Goal: Task Accomplishment & Management: Complete application form

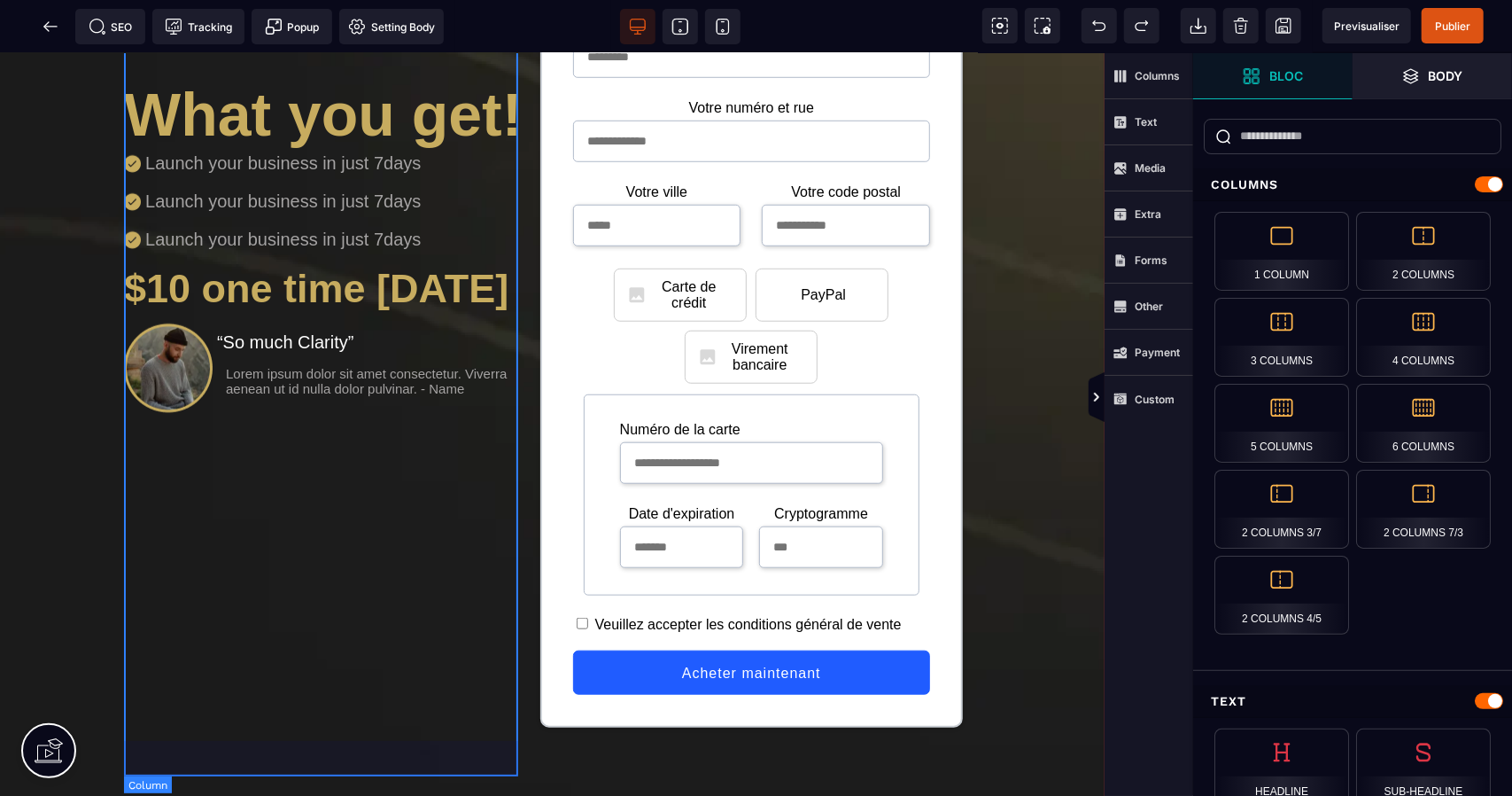
scroll to position [945, 0]
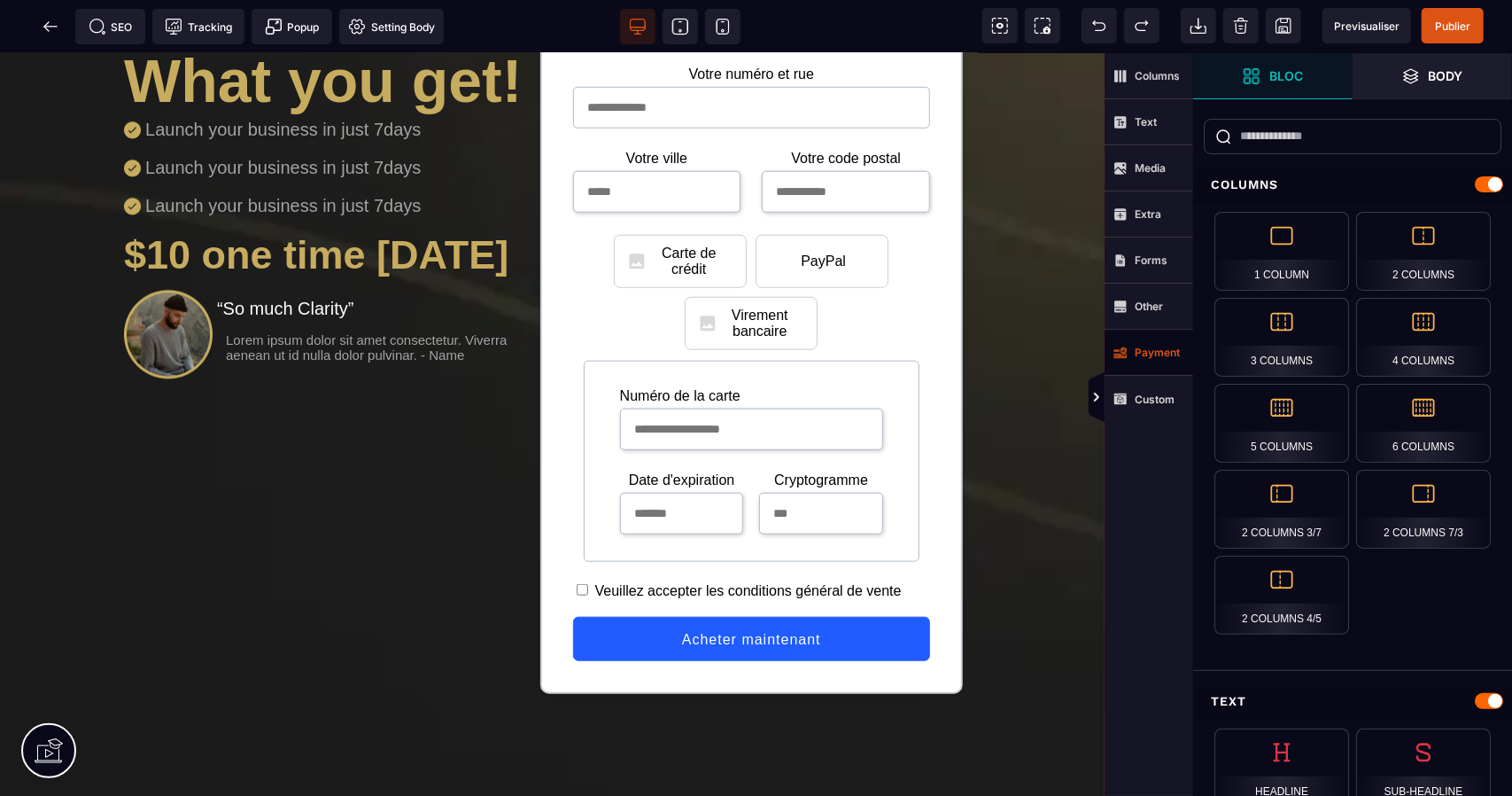
click at [1148, 356] on strong "Payment" at bounding box center [1157, 352] width 46 height 13
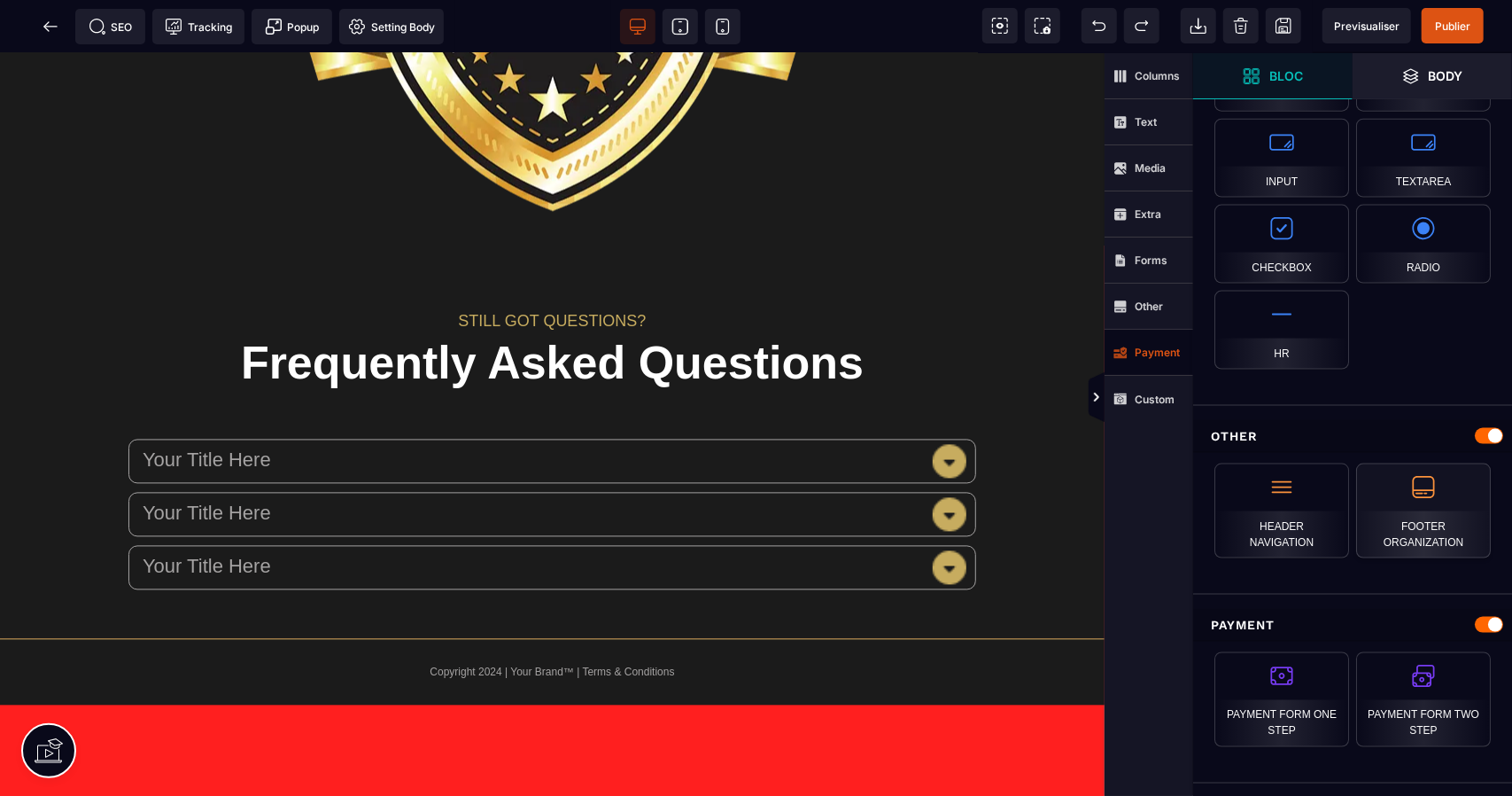
scroll to position [2337, 0]
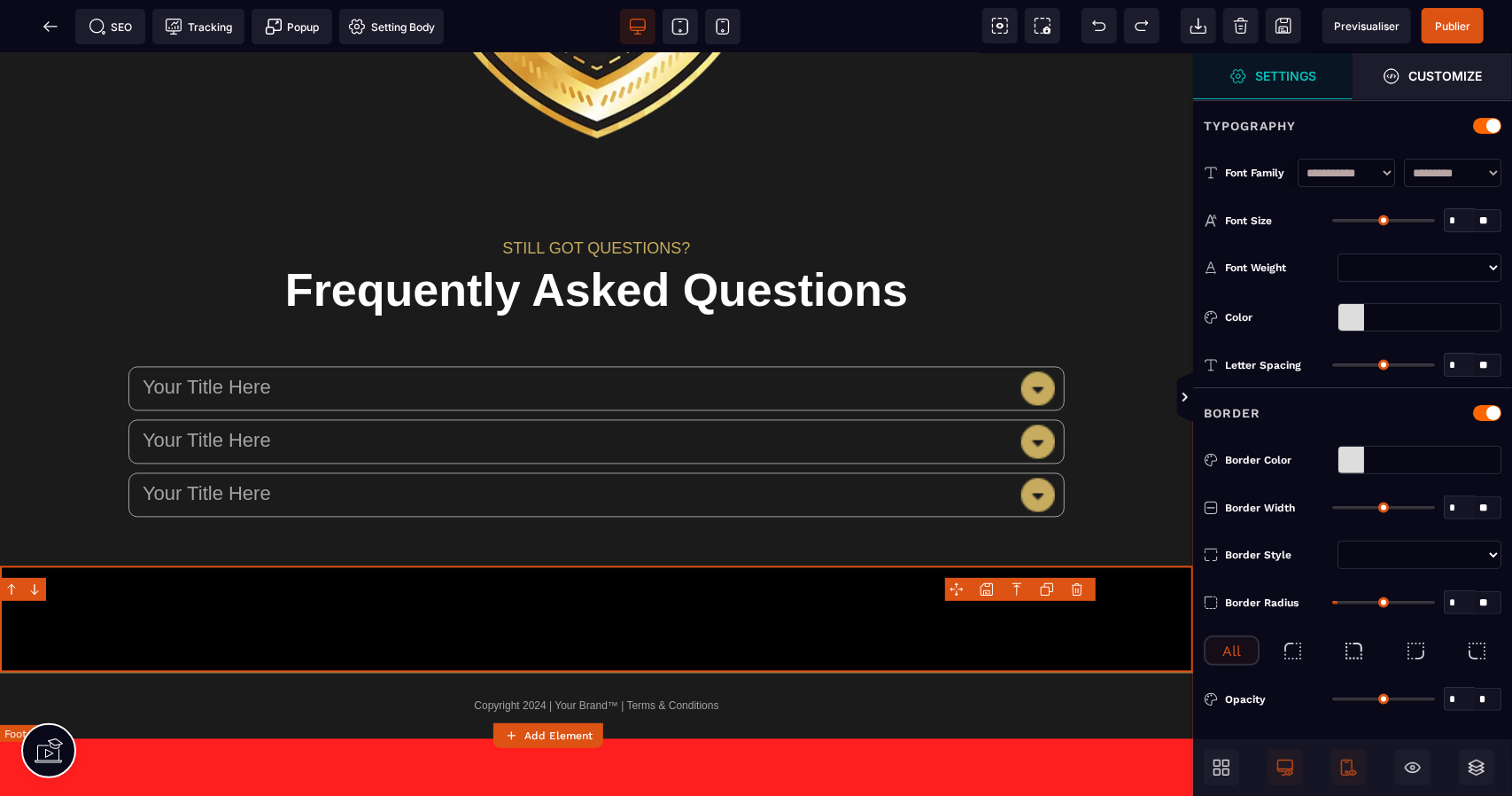
type input "*"
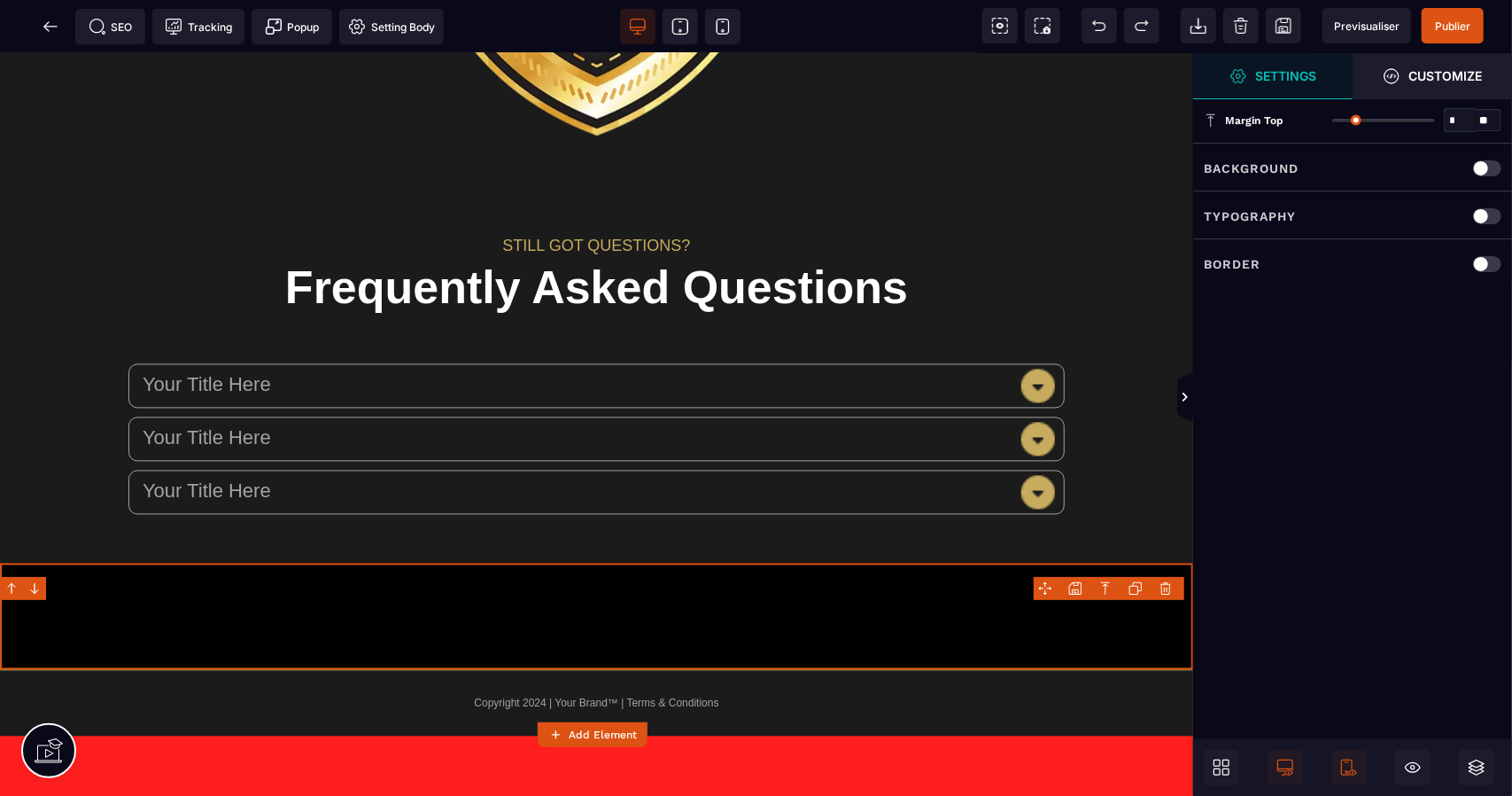
click at [1164, 589] on body "B" at bounding box center [756, 398] width 1512 height 796
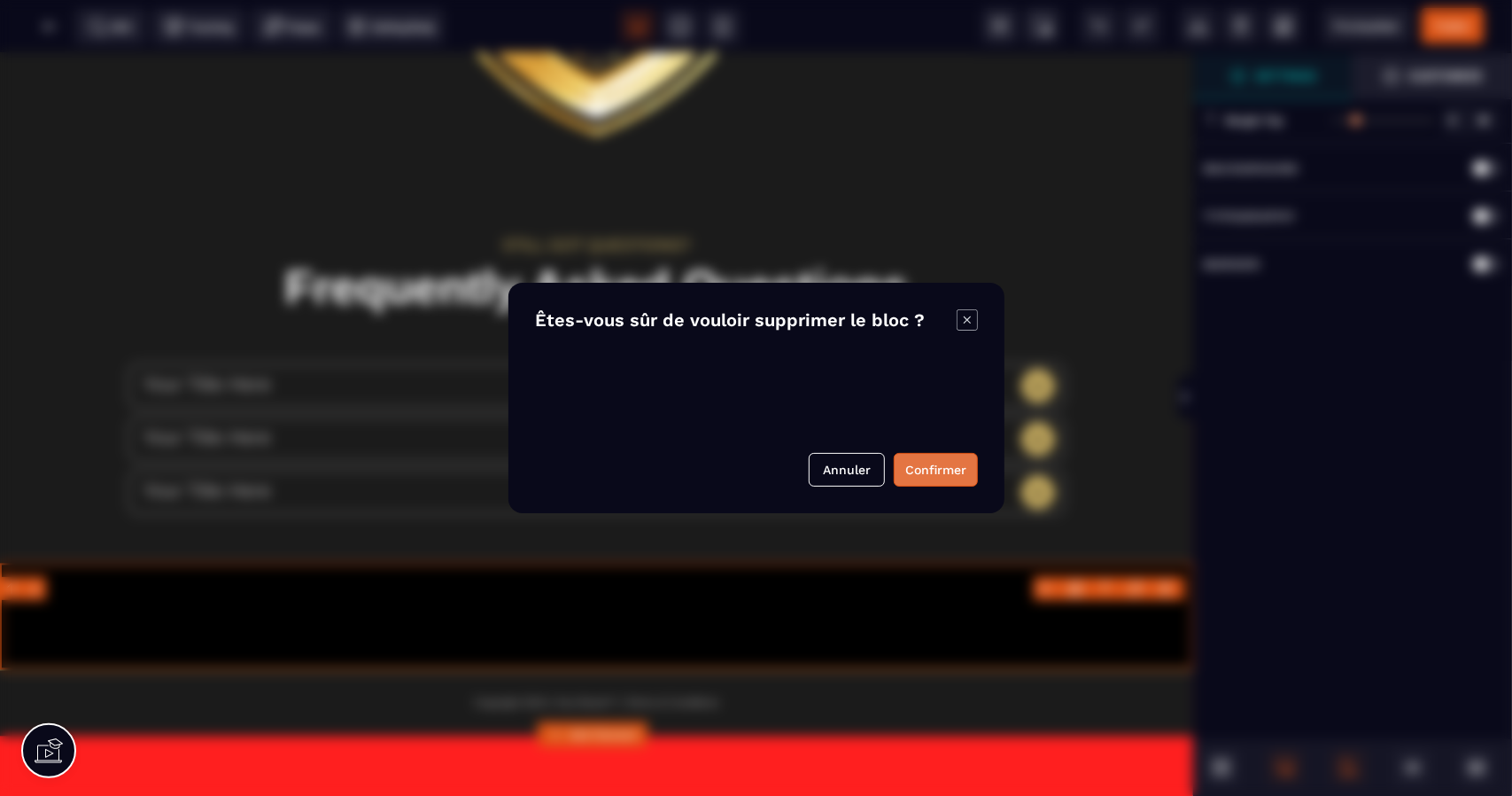
click at [957, 463] on button "Confirmer" at bounding box center [935, 470] width 84 height 34
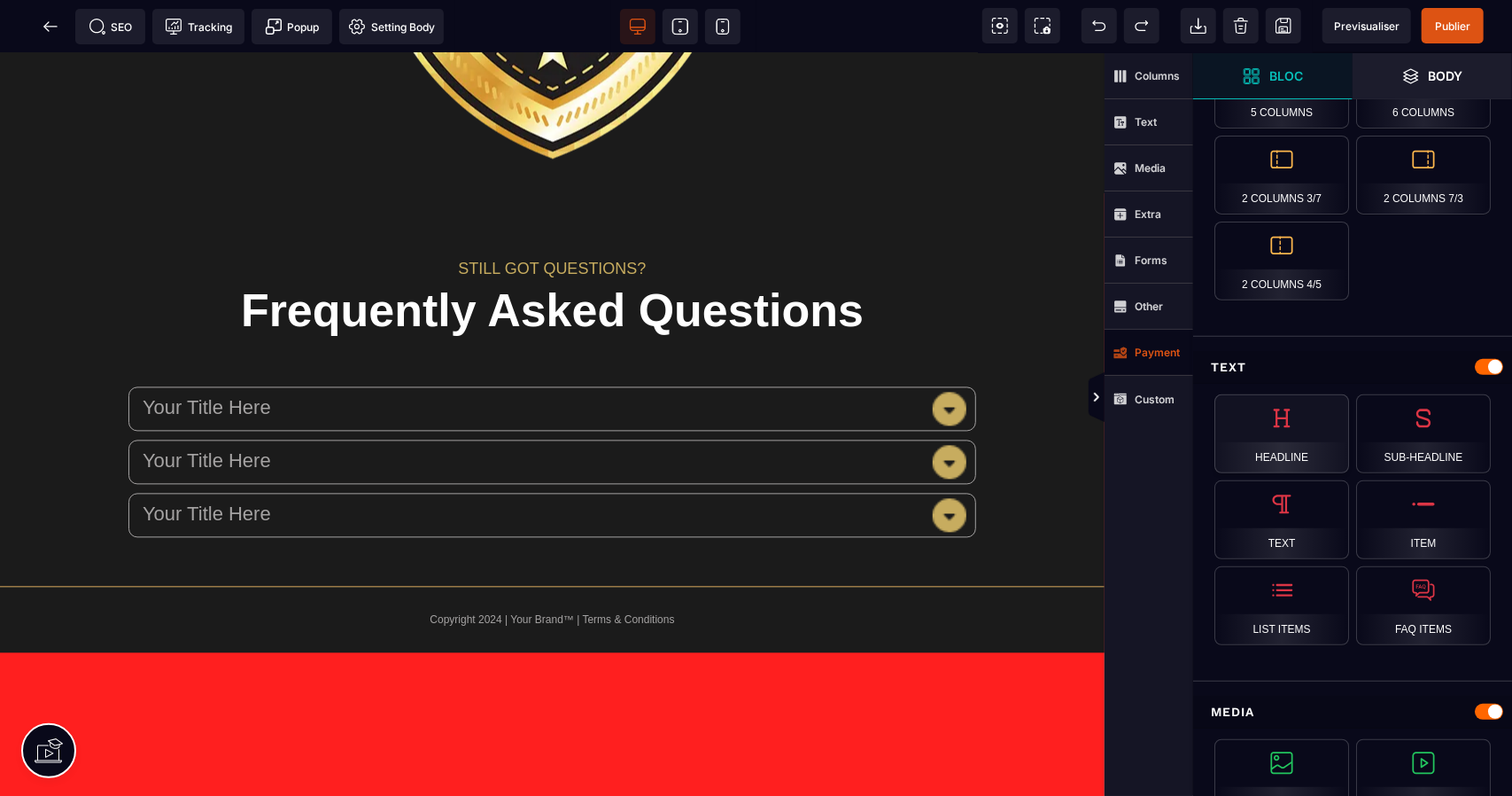
scroll to position [472, 0]
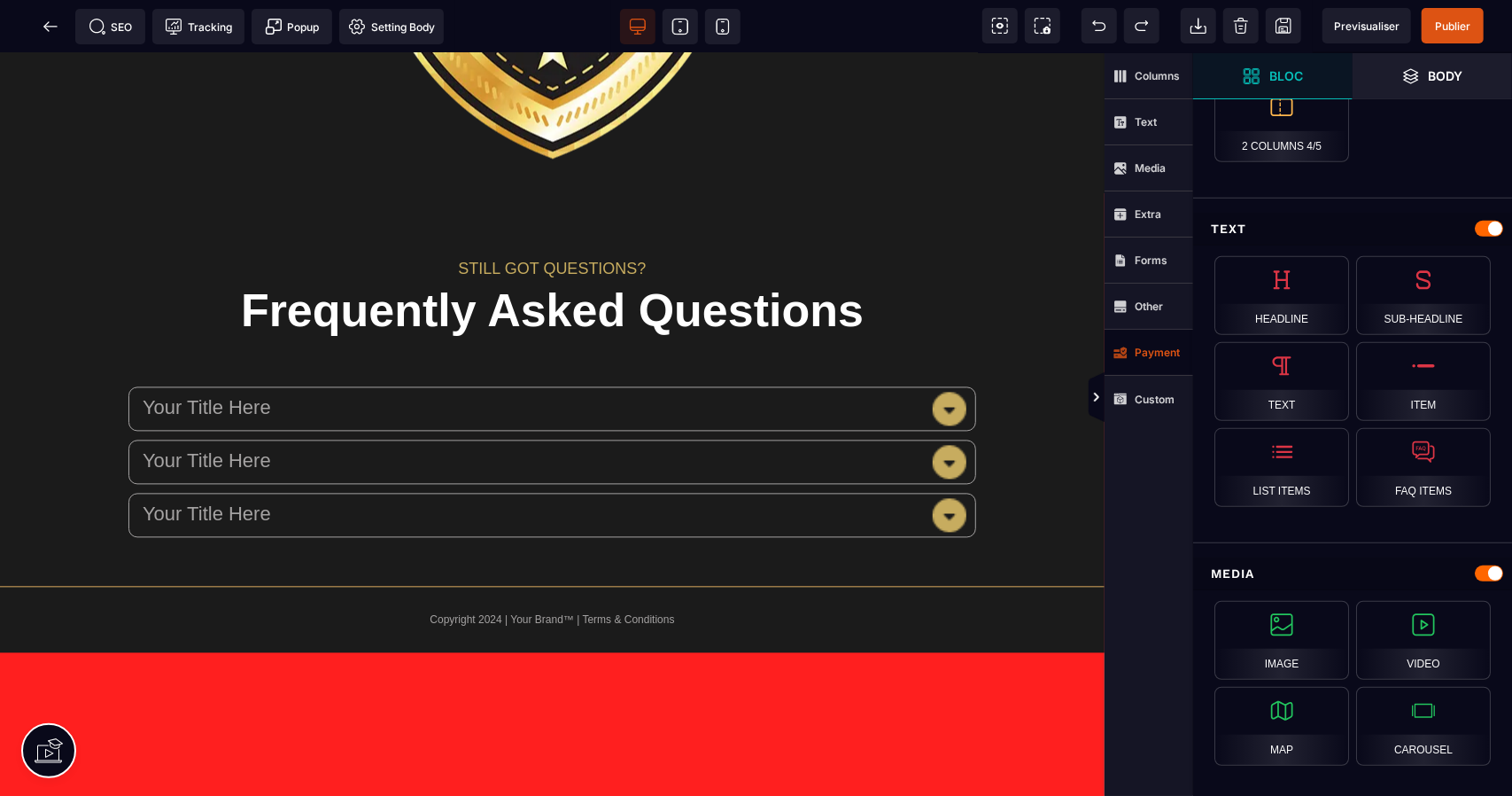
click at [1171, 344] on span "Payment" at bounding box center [1148, 353] width 88 height 46
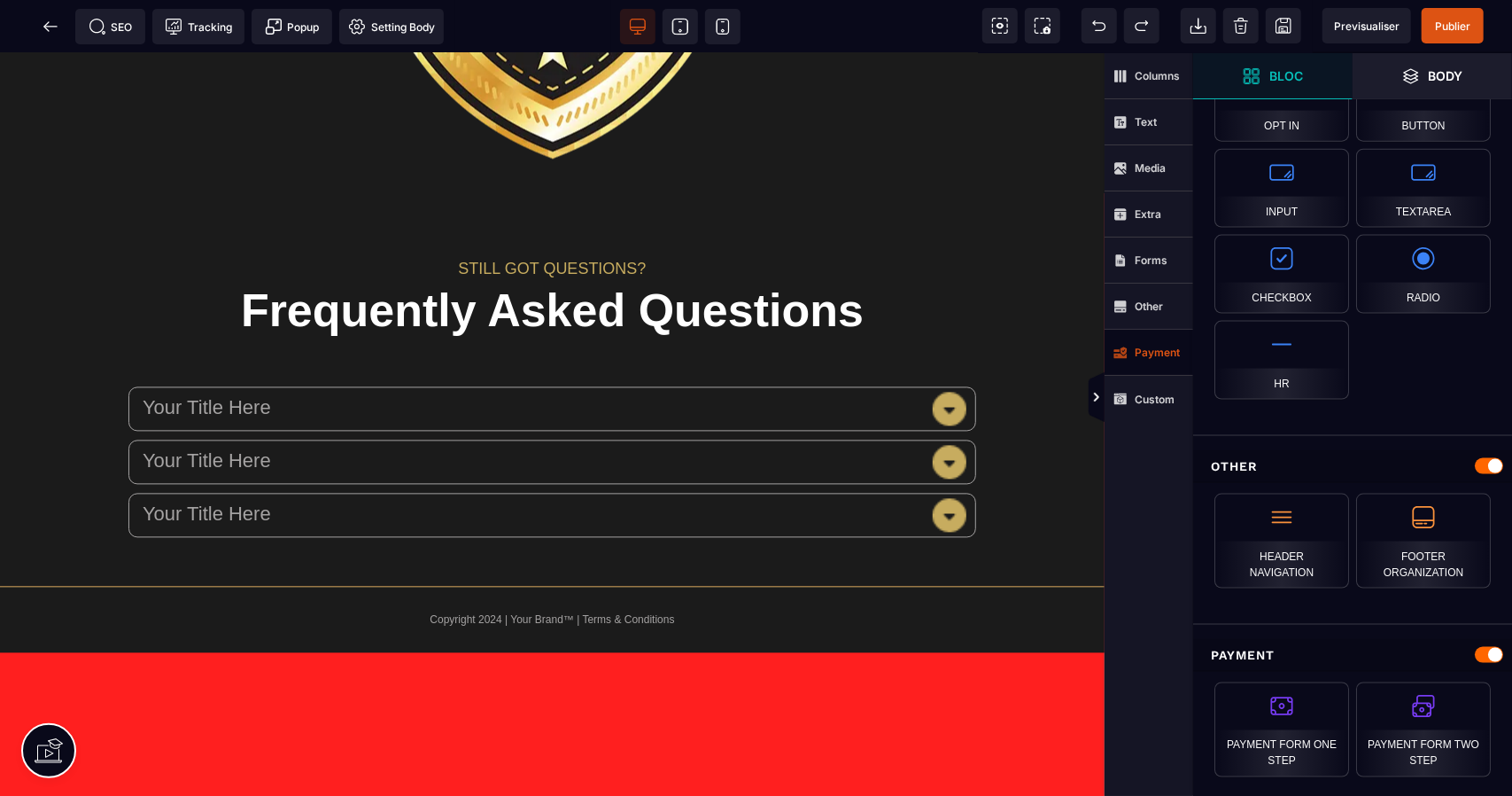
scroll to position [1574, 0]
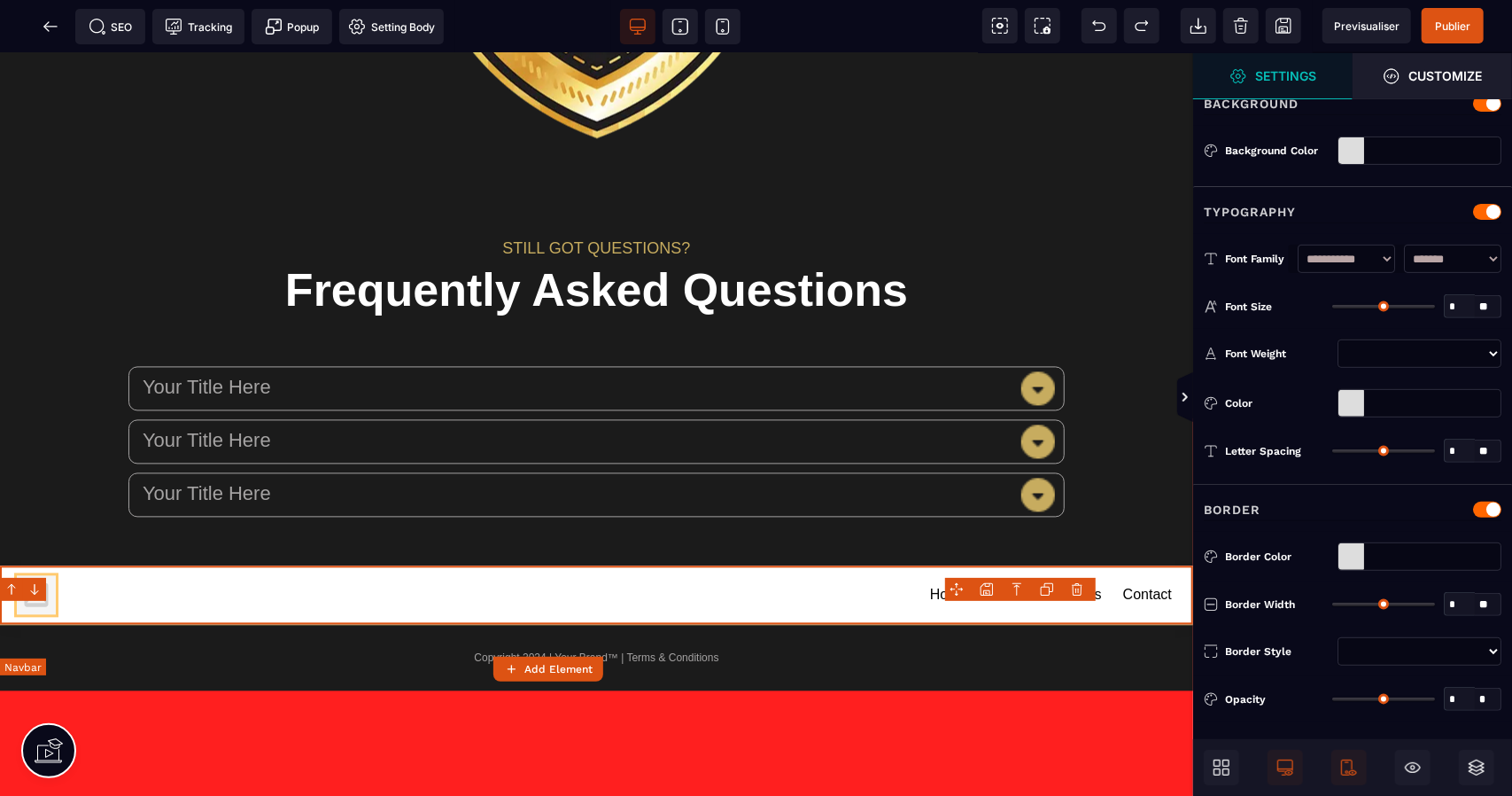
type input "*"
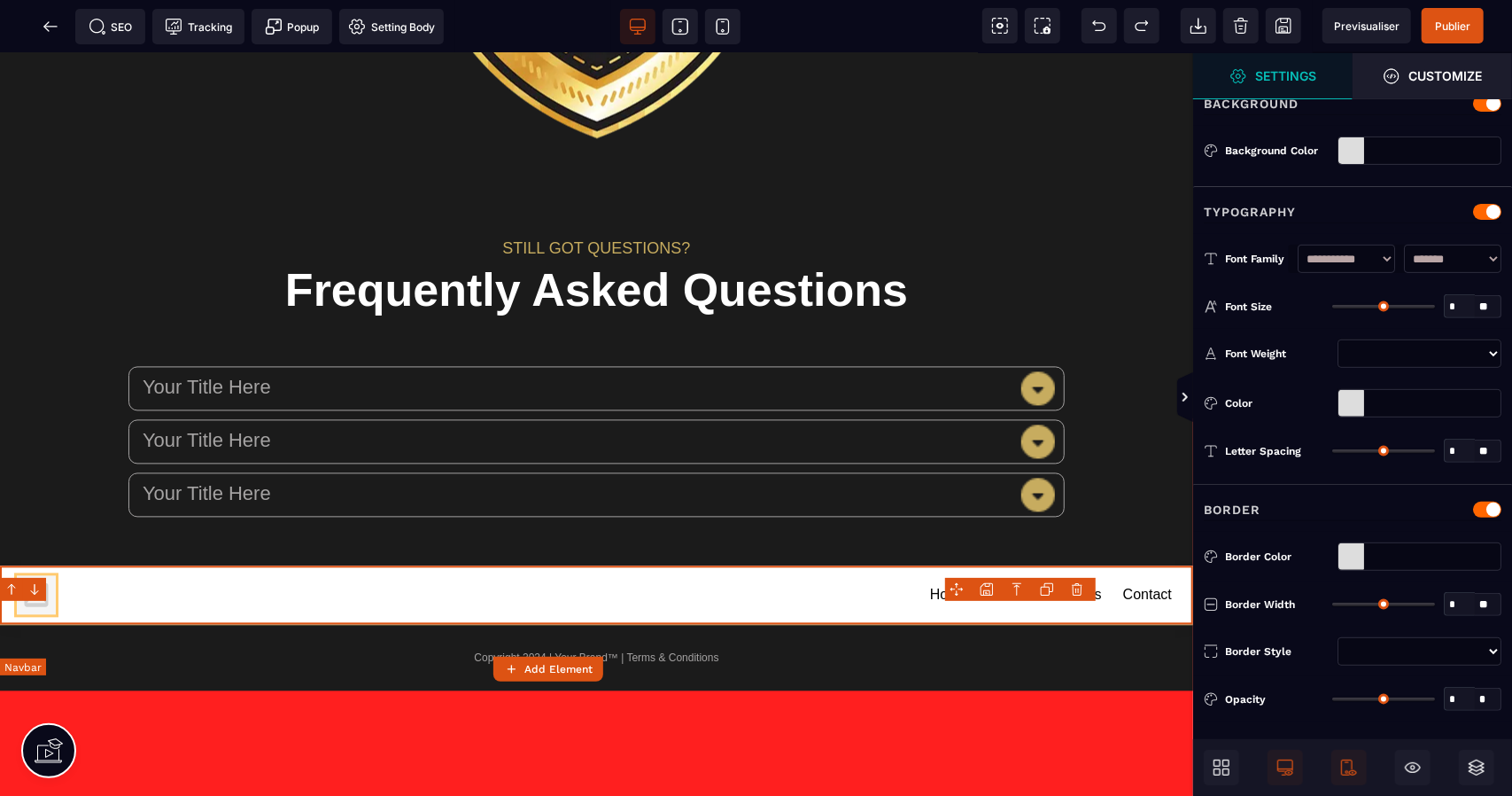
type input "**"
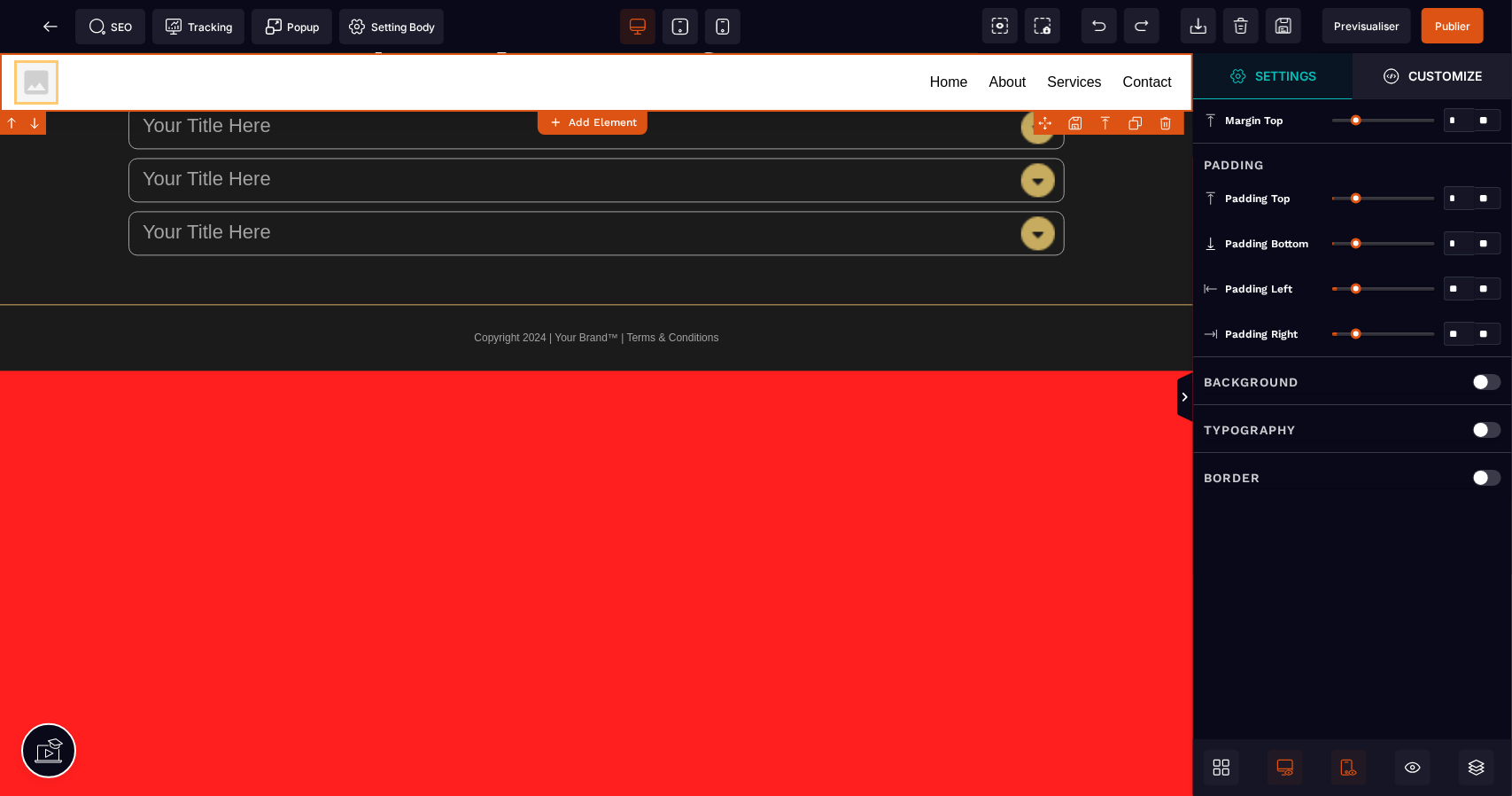
scroll to position [2803, 0]
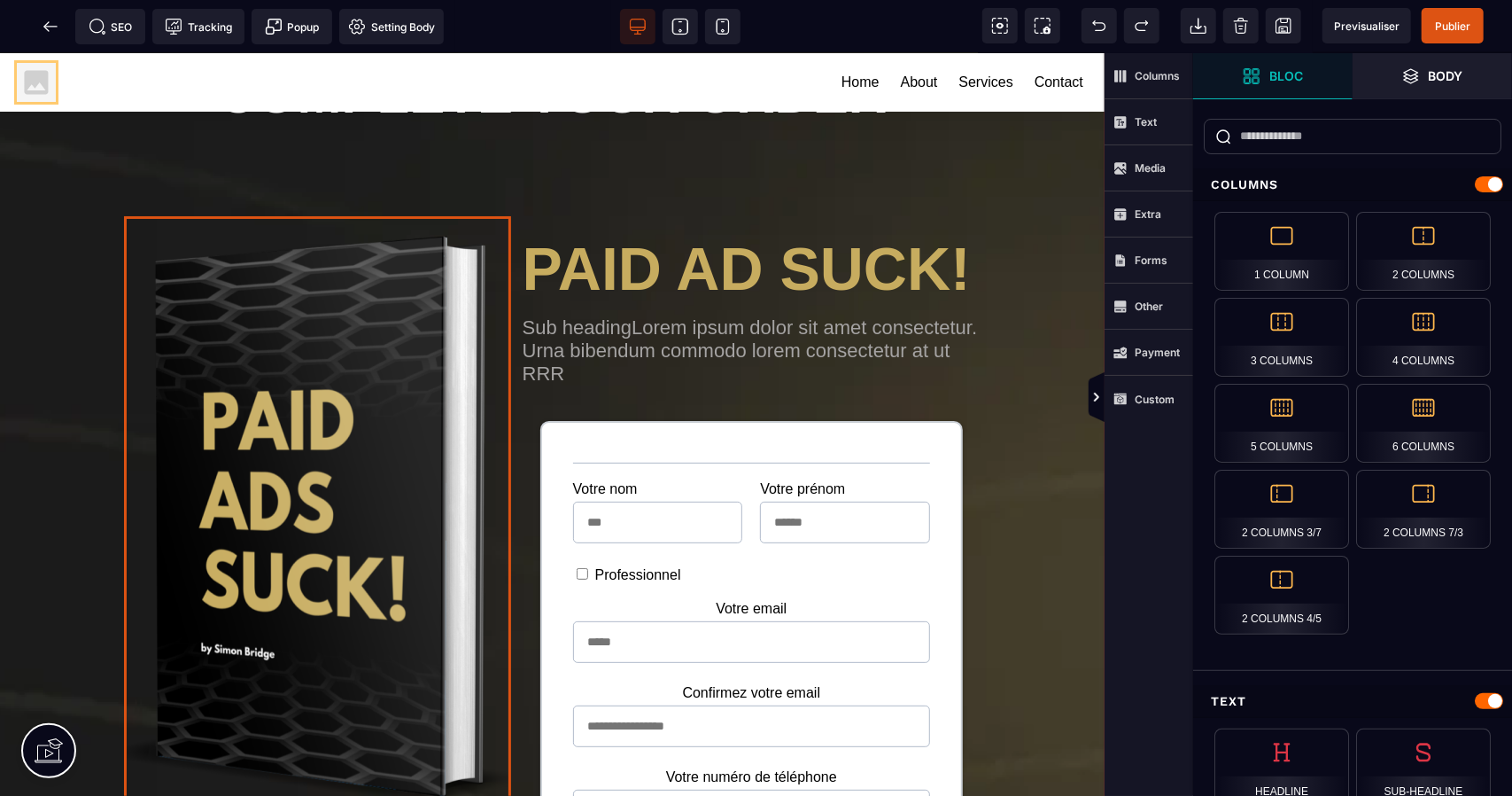
scroll to position [0, 0]
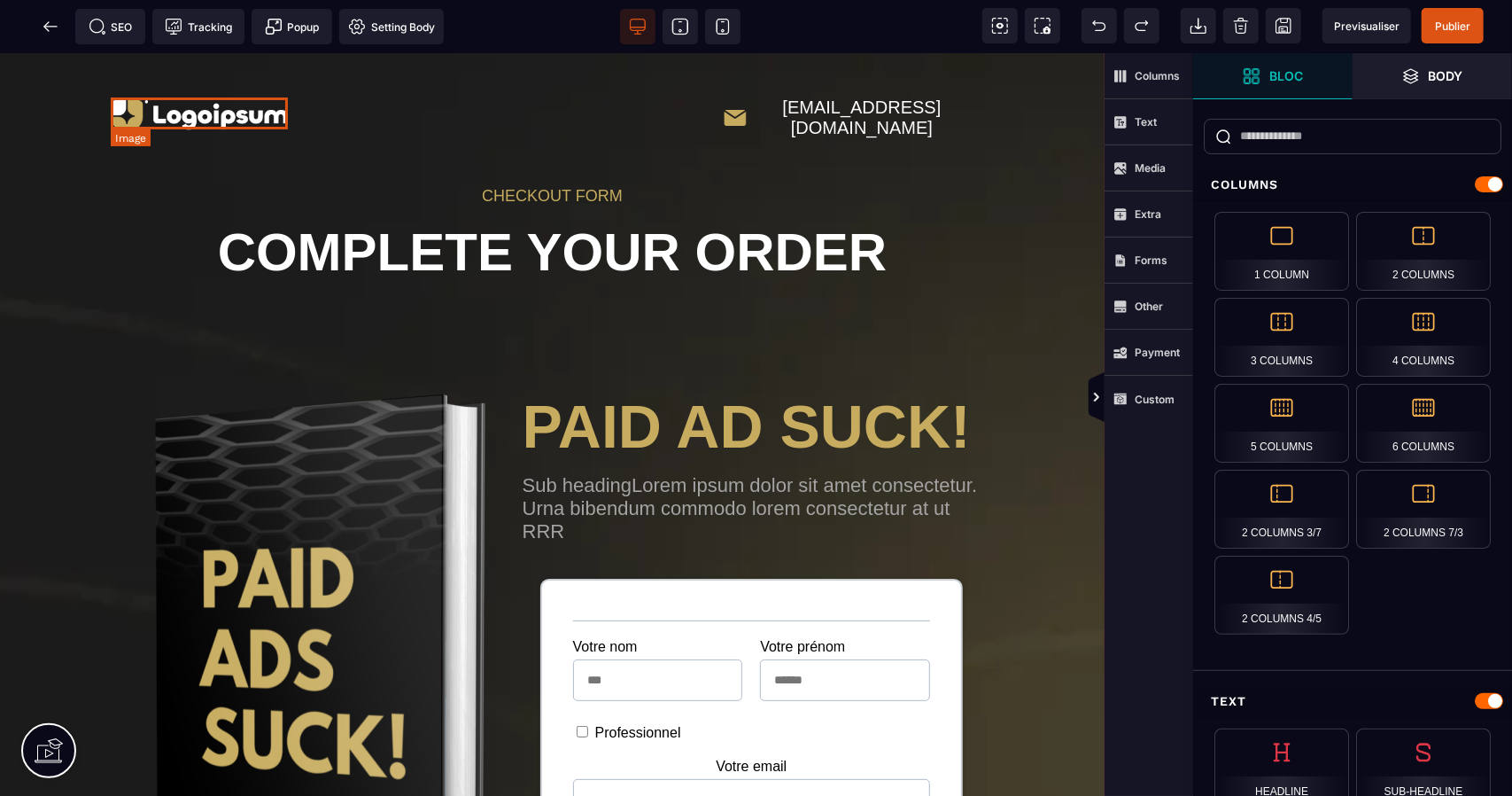
click at [149, 113] on img at bounding box center [199, 115] width 177 height 32
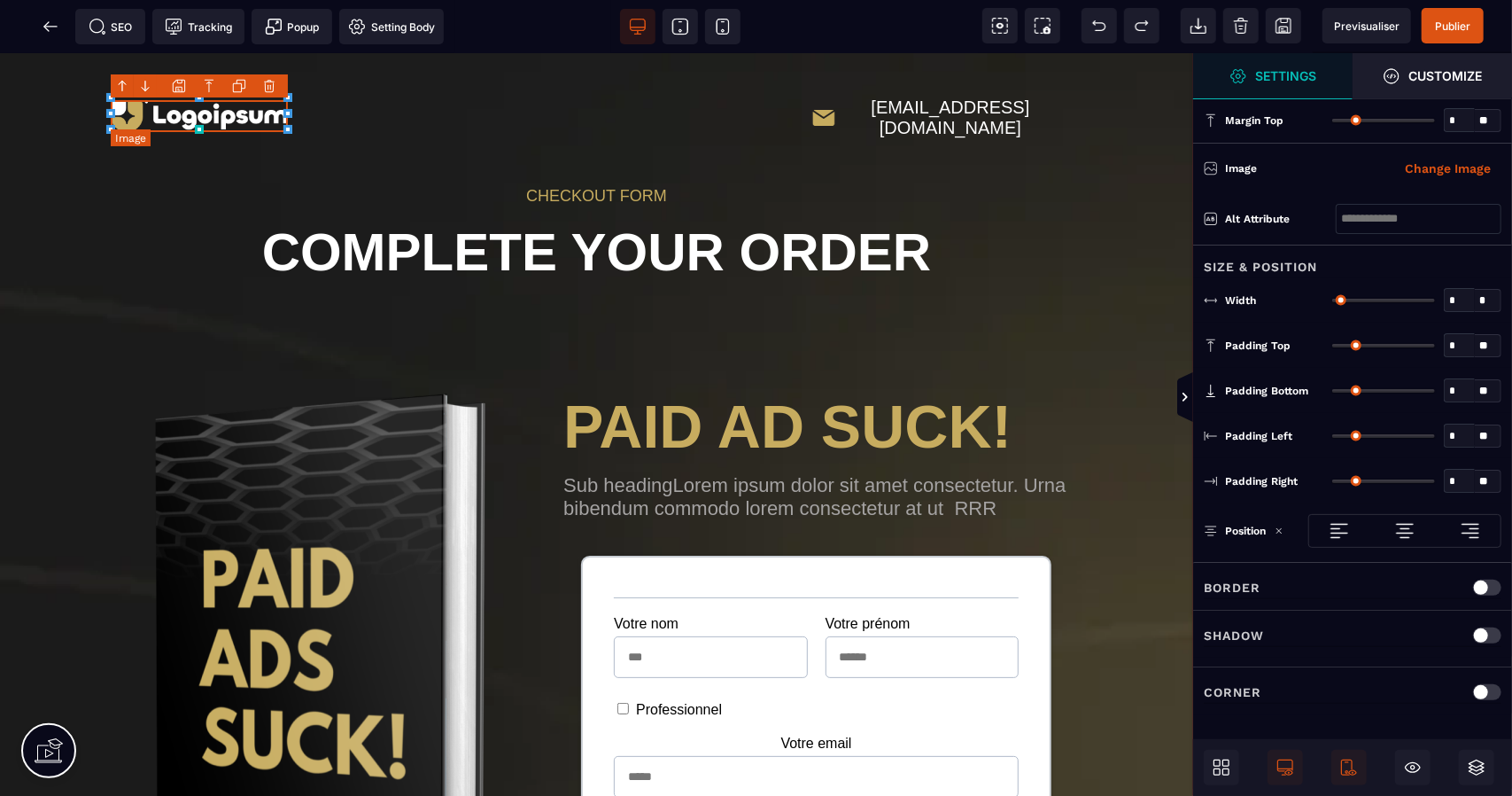
type input "*"
type input "***"
type input "*"
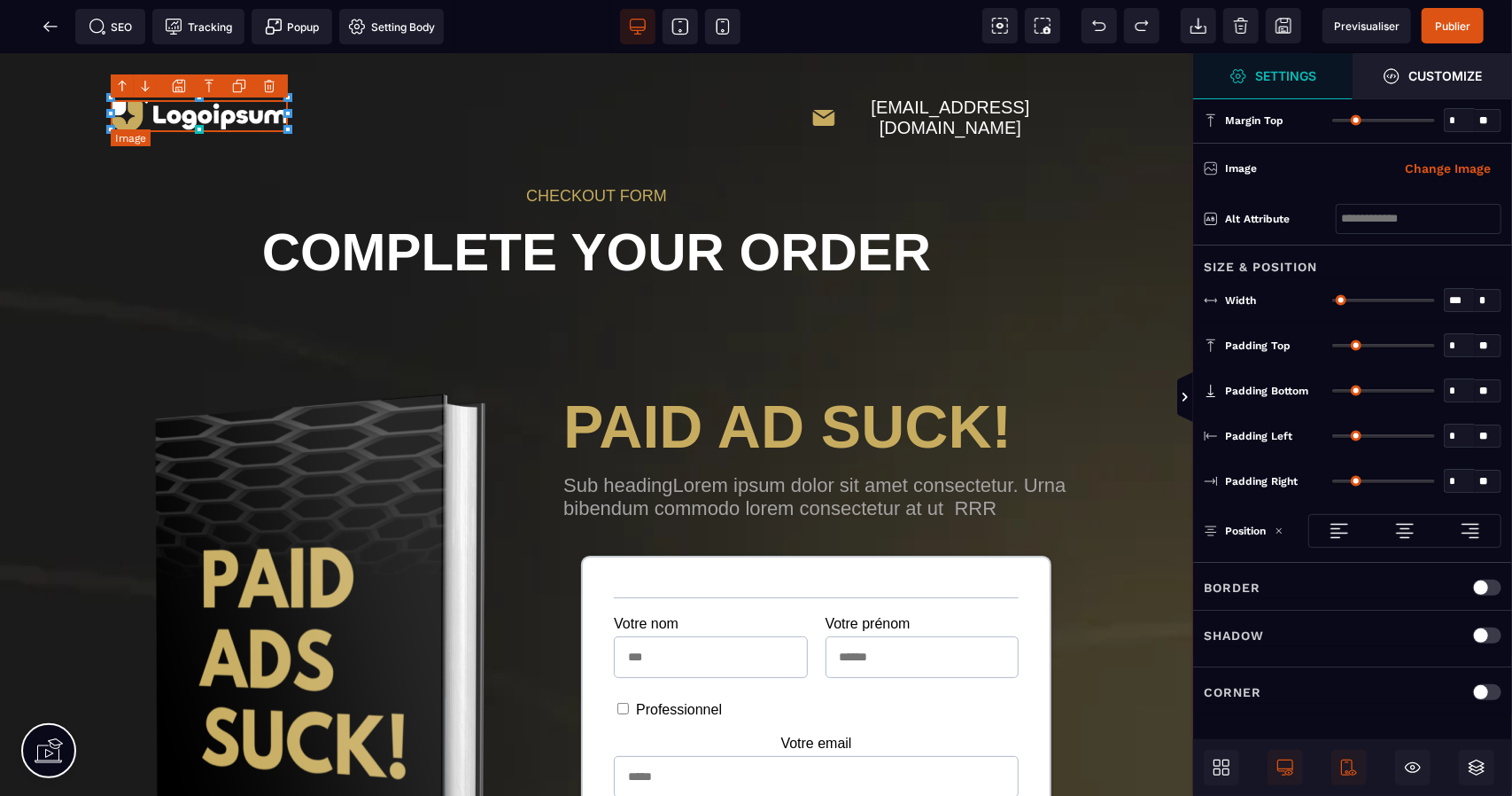
type input "*"
select select "**"
click at [149, 113] on img at bounding box center [199, 115] width 177 height 32
click at [268, 89] on body "B" at bounding box center [756, 398] width 1512 height 796
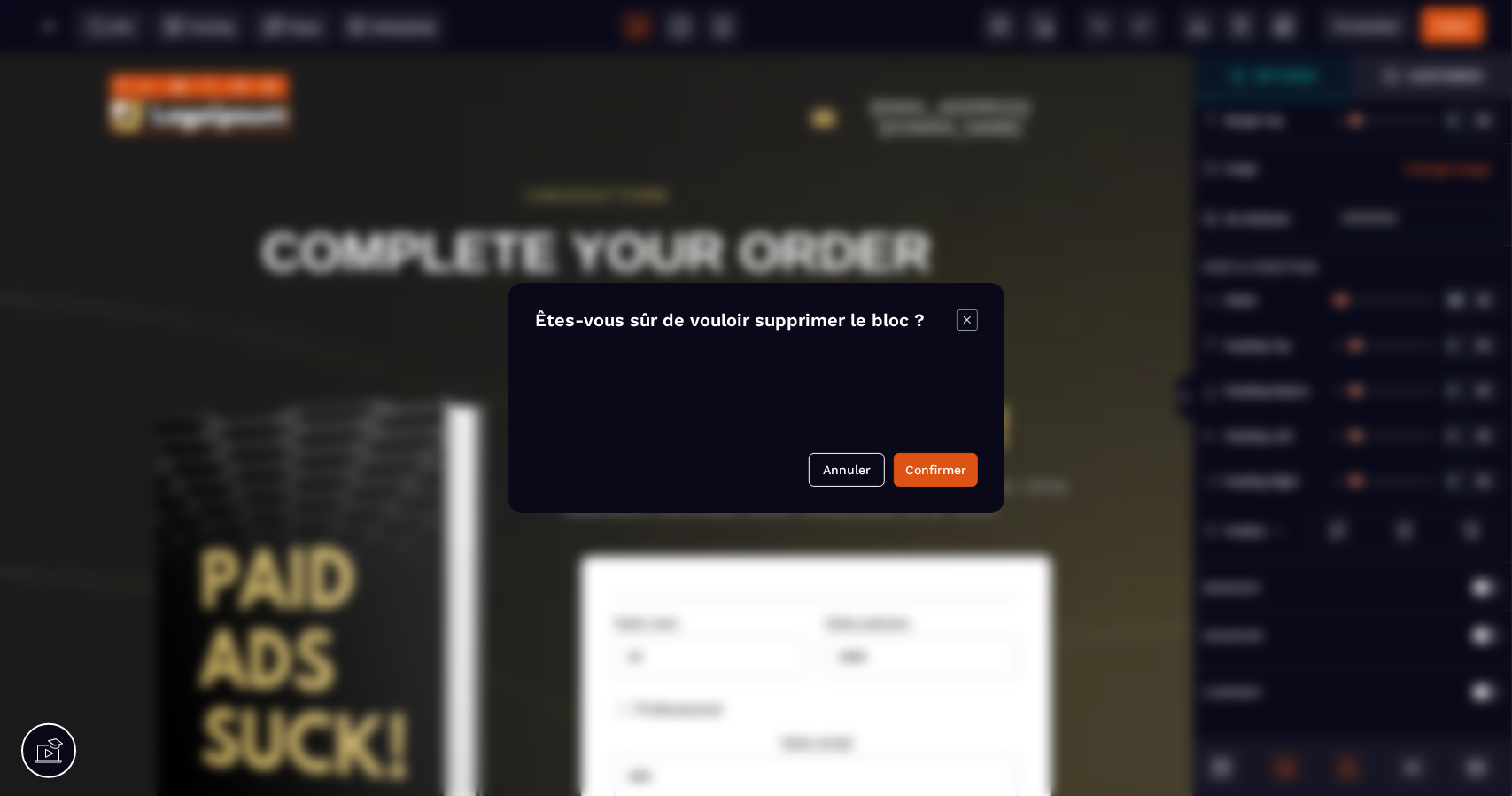
click at [964, 320] on icon "Modal window" at bounding box center [966, 319] width 21 height 21
